Goal: Find specific page/section: Find specific page/section

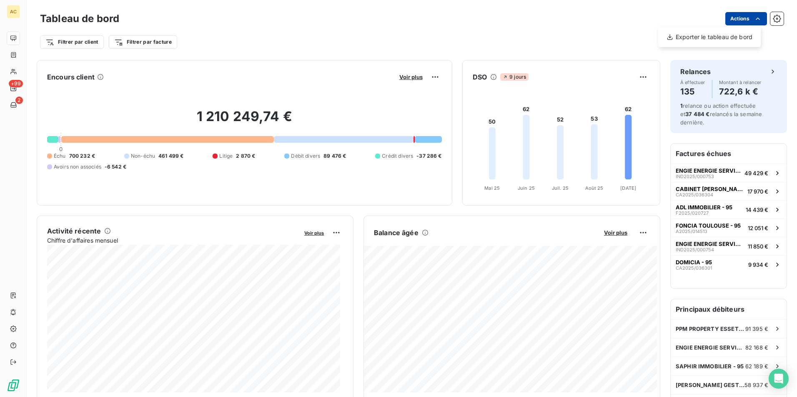
click at [736, 21] on html "AC +99 2 Tableau de bord Actions Exporter le tableau de bord Filtrer par client…" at bounding box center [398, 198] width 797 height 397
click at [12, 87] on html "AC +99 2 Tableau de bord Actions Exporter le tableau de bord Filtrer par client…" at bounding box center [398, 198] width 797 height 397
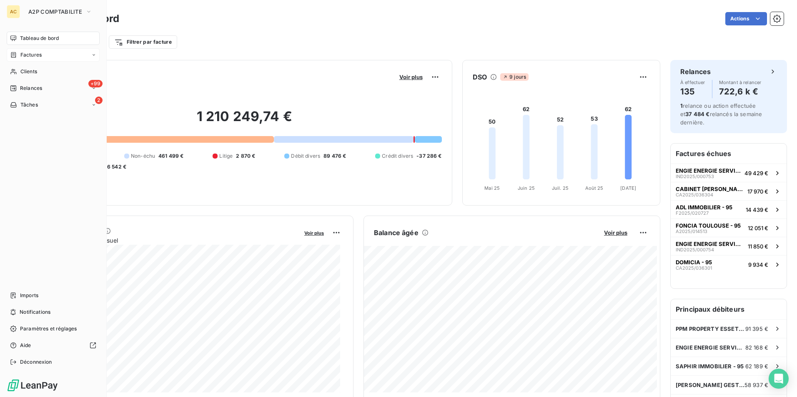
click at [36, 56] on span "Factures" at bounding box center [30, 54] width 21 height 7
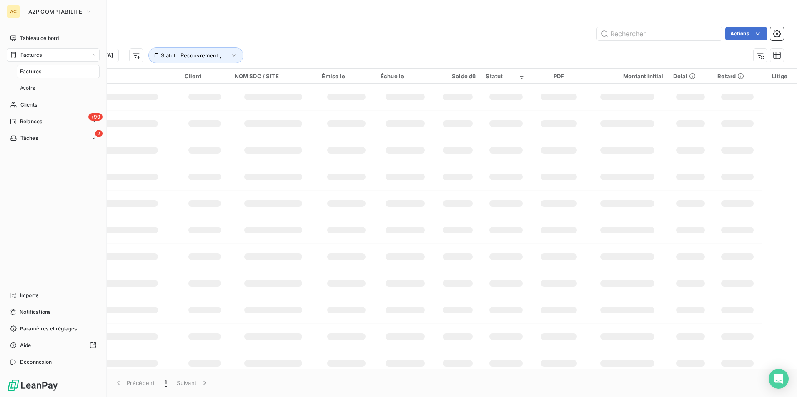
click at [35, 68] on span "Factures" at bounding box center [30, 71] width 21 height 7
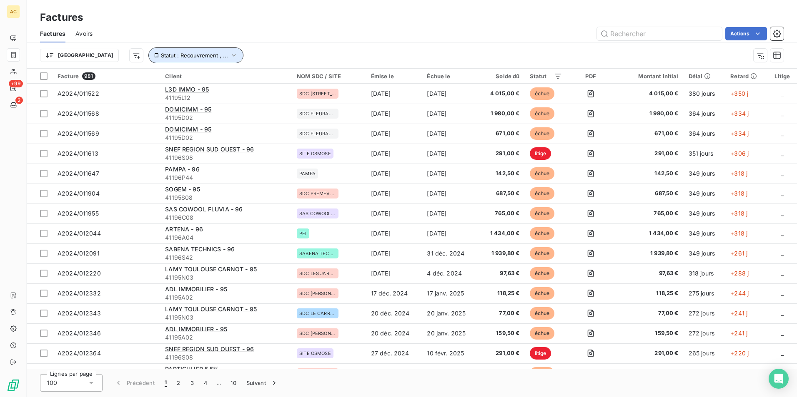
click at [230, 52] on icon "button" at bounding box center [234, 55] width 8 height 8
click at [468, 42] on div "Factures Avoirs Actions" at bounding box center [412, 33] width 770 height 17
drag, startPoint x: 655, startPoint y: 36, endPoint x: 645, endPoint y: 33, distance: 10.5
click at [655, 35] on input "text" at bounding box center [659, 33] width 125 height 13
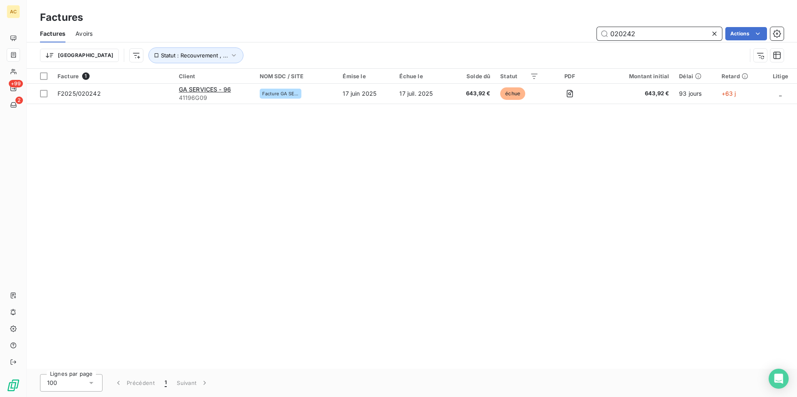
type input "020242"
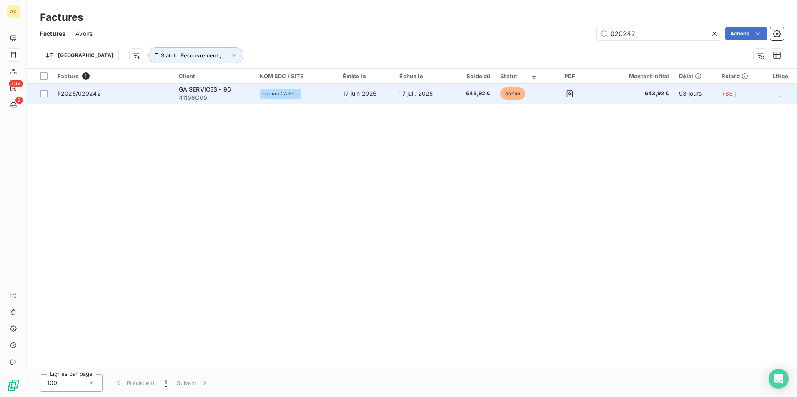
click at [382, 92] on td "17 juin 2025" at bounding box center [365, 94] width 57 height 20
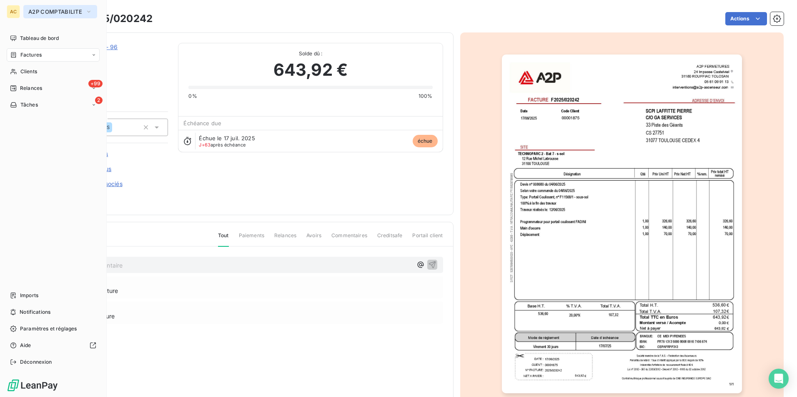
click at [40, 12] on span "A2P COMPTABILITE" at bounding box center [55, 11] width 54 height 7
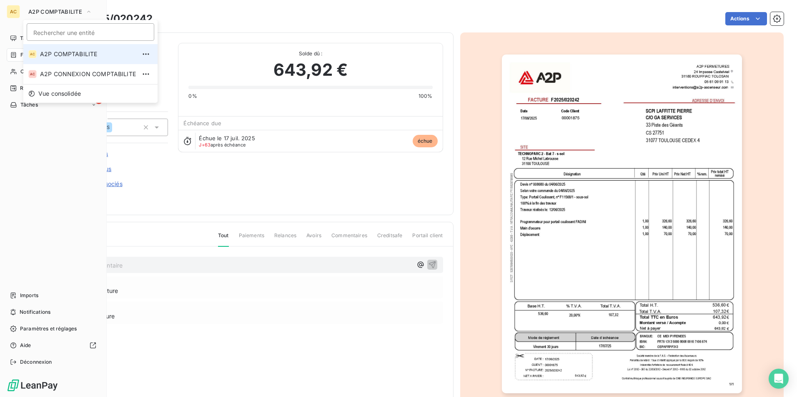
click at [18, 11] on div "AC" at bounding box center [13, 11] width 13 height 13
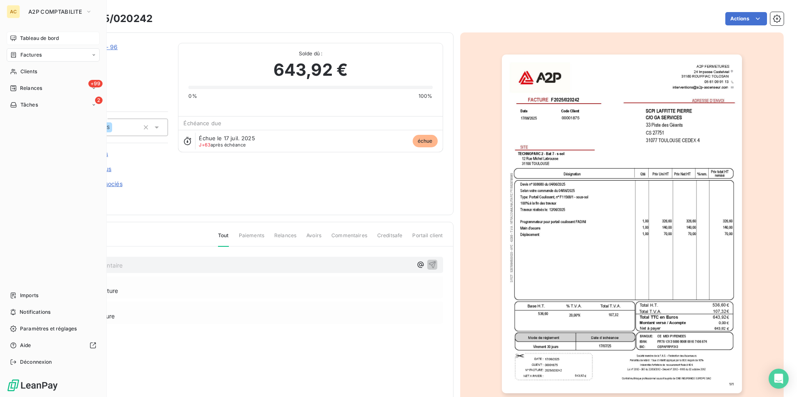
click at [28, 37] on span "Tableau de bord" at bounding box center [39, 38] width 39 height 7
